Goal: Book appointment/travel/reservation

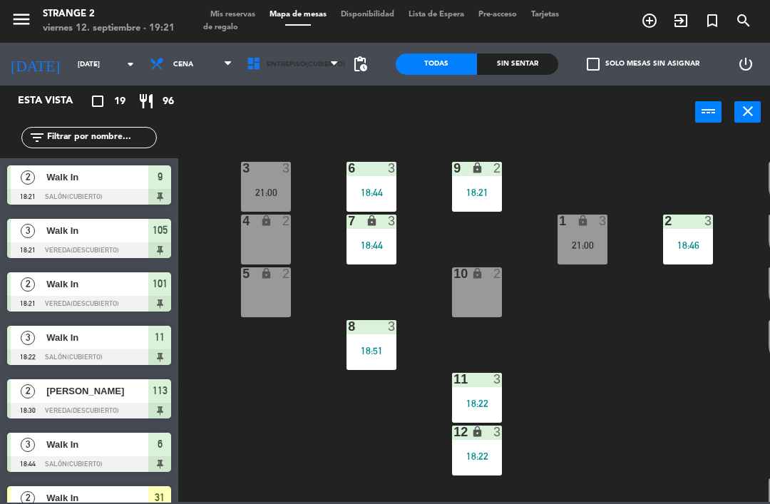
click at [322, 67] on span "Entrepiso(Cubierto)" at bounding box center [306, 65] width 78 height 8
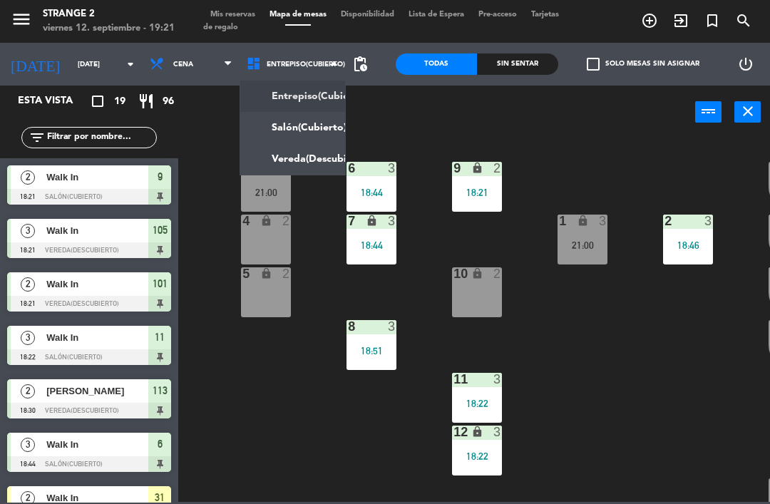
click at [312, 124] on ng-component "menu Strange 2 [DATE] 12. septiembre - 19:21 Mis reservas Mapa de mesas Disponi…" at bounding box center [385, 251] width 770 height 502
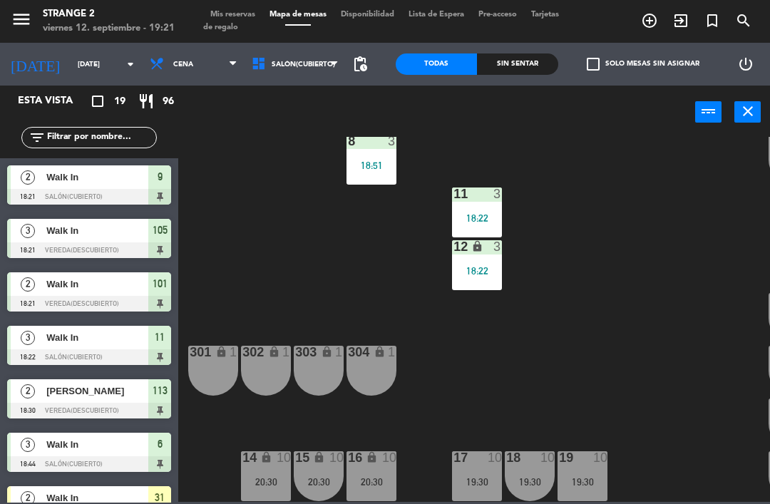
scroll to position [185, 0]
click at [318, 62] on span "Salón(Cubierto)" at bounding box center [303, 65] width 63 height 8
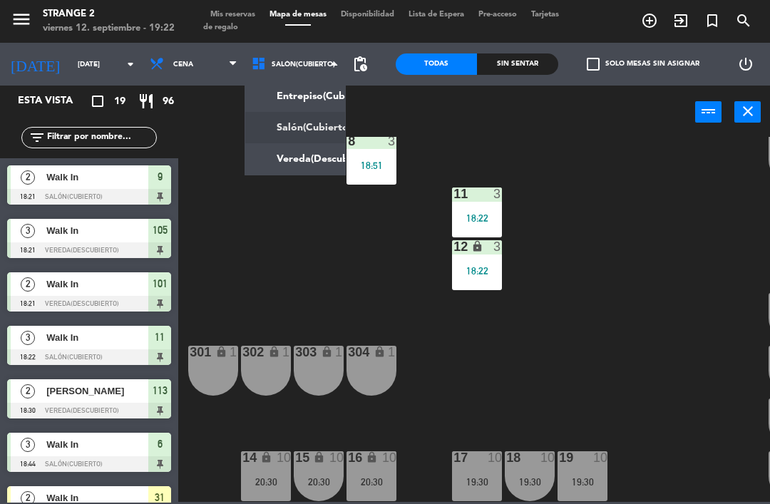
click at [309, 93] on ng-component "menu Strange 2 [DATE] 12. septiembre - 19:22 Mis reservas Mapa de mesas Disponi…" at bounding box center [385, 251] width 770 height 502
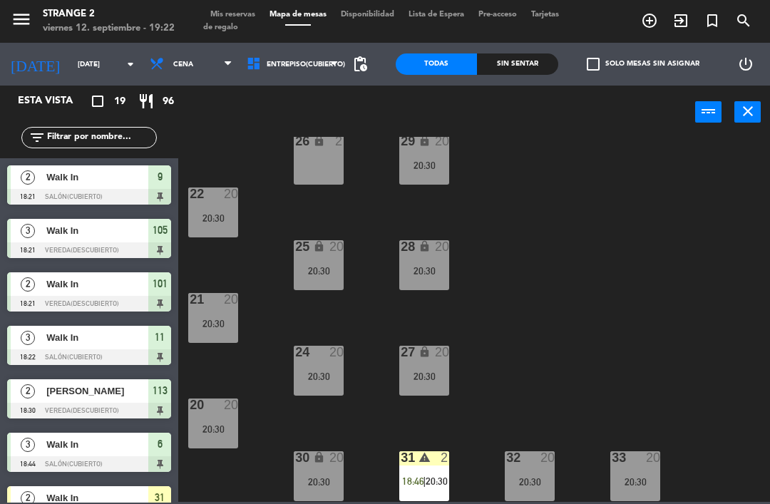
scroll to position [80, 0]
click at [622, 500] on div "33 20 20:30" at bounding box center [635, 476] width 50 height 50
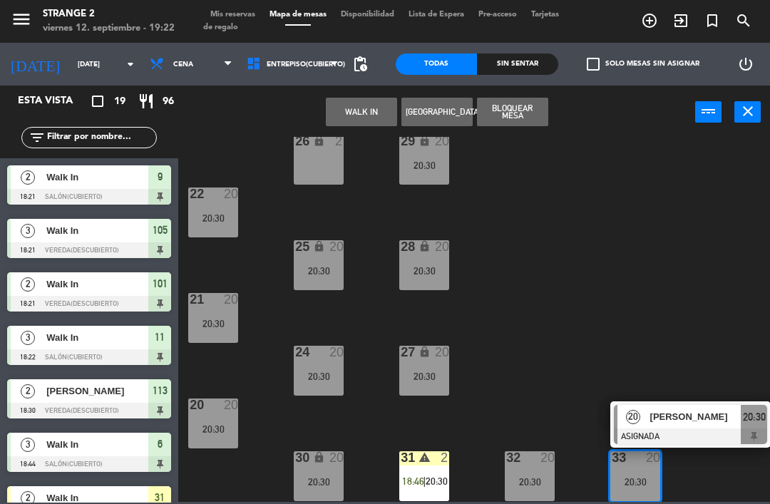
click at [534, 491] on div "32 20 20:30" at bounding box center [530, 476] width 50 height 50
click at [522, 483] on div "20:30" at bounding box center [530, 482] width 50 height 10
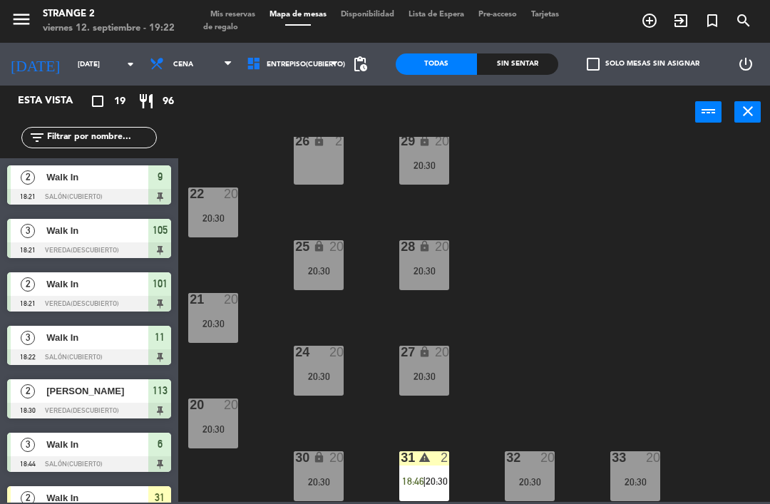
click at [331, 439] on div "23 20 20:30 29 lock 20 20:30 26 lock 2 22 20 20:30 25 lock 20 20:30 28 lock 20 …" at bounding box center [478, 319] width 584 height 365
click at [313, 66] on span "Entrepiso(Cubierto)" at bounding box center [306, 65] width 78 height 8
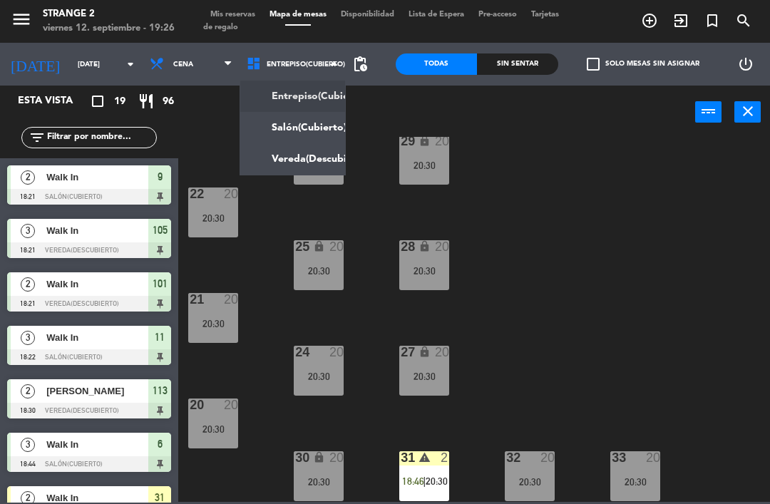
click at [316, 129] on ng-component "menu Strange 2 [DATE] 12. septiembre - 19:26 Mis reservas Mapa de mesas Disponi…" at bounding box center [385, 251] width 770 height 502
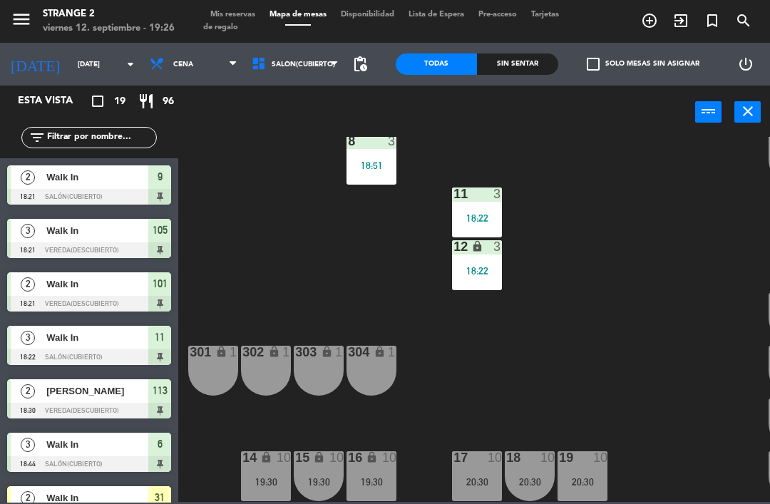
scroll to position [185, 0]
click at [259, 478] on div "19:30" at bounding box center [266, 482] width 50 height 10
click at [531, 377] on div "3 3 21:00 6 3 18:44 9 lock 2 18:21 207 lock 1 4 lock 2 7 lock 3 18:44 206 lock …" at bounding box center [478, 319] width 584 height 365
click at [425, 400] on div "3 3 21:00 6 3 18:44 9 lock 2 18:21 207 lock 1 4 lock 2 7 lock 3 18:44 206 lock …" at bounding box center [478, 319] width 584 height 365
click at [357, 493] on div "16 lock 10 19:30" at bounding box center [372, 476] width 50 height 50
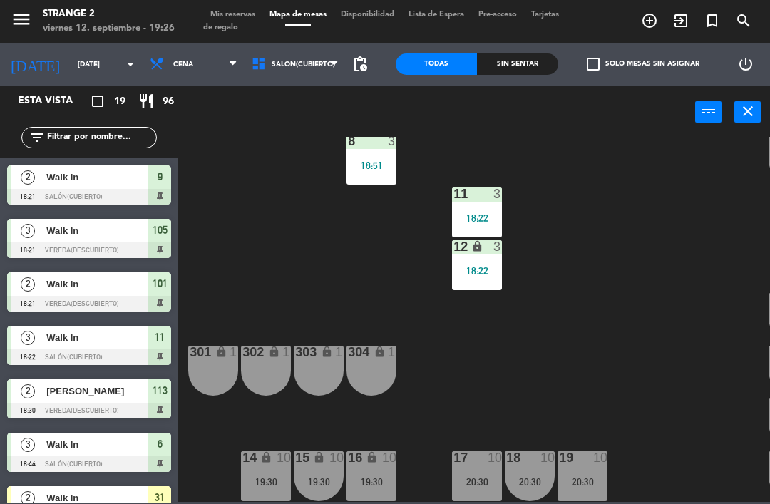
click at [625, 325] on div "3 3 21:00 6 3 18:44 9 lock 2 18:21 207 lock 1 4 lock 2 7 lock 3 18:44 206 lock …" at bounding box center [478, 319] width 584 height 365
click at [505, 360] on div "3 3 21:00 6 3 18:44 9 lock 2 18:21 207 lock 1 4 lock 2 7 lock 3 18:44 206 lock …" at bounding box center [478, 319] width 584 height 365
